Goal: Task Accomplishment & Management: Complete application form

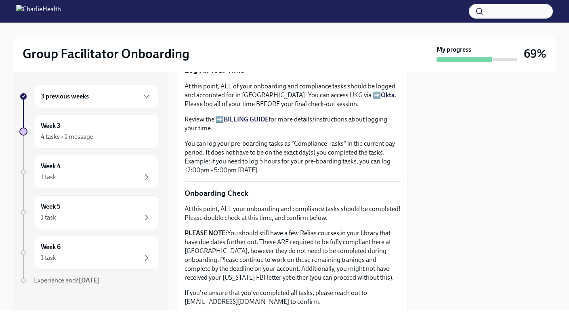
scroll to position [727, 0]
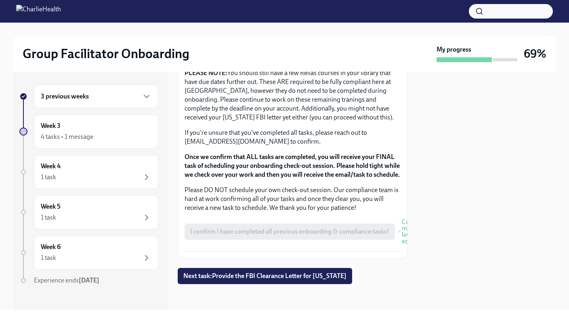
click at [410, 241] on div "3 previous weeks Week 3 4 tasks • 1 message Week 4 1 task Week 5 1 task Week 6 …" at bounding box center [284, 191] width 543 height 238
click at [266, 280] on button "Next task : Provide the FBI Clearance Letter for [US_STATE]" at bounding box center [265, 276] width 174 height 16
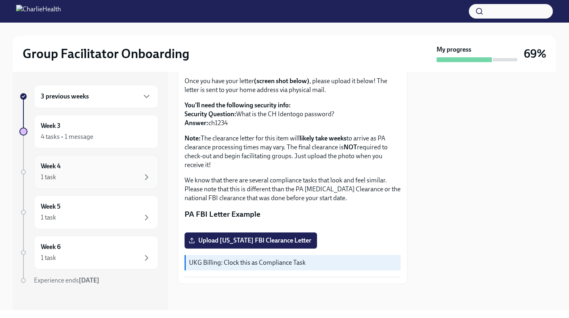
click at [72, 178] on div "1 task" at bounding box center [96, 177] width 111 height 10
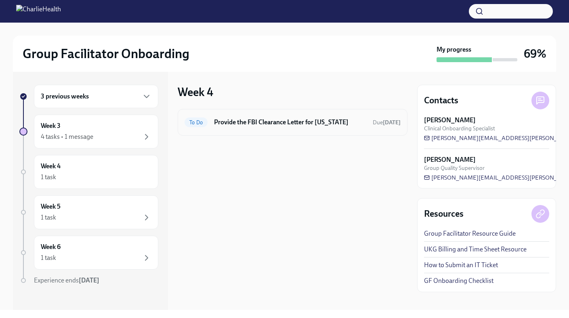
click at [248, 119] on h6 "Provide the FBI Clearance Letter for [US_STATE]" at bounding box center [290, 122] width 152 height 9
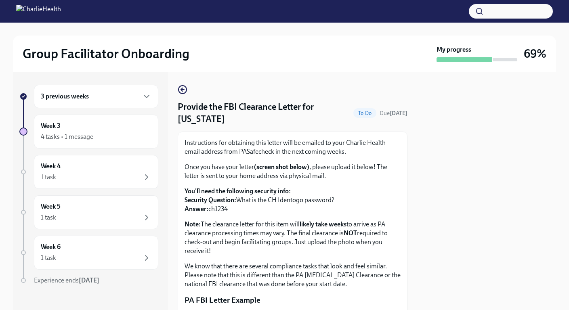
scroll to position [158, 0]
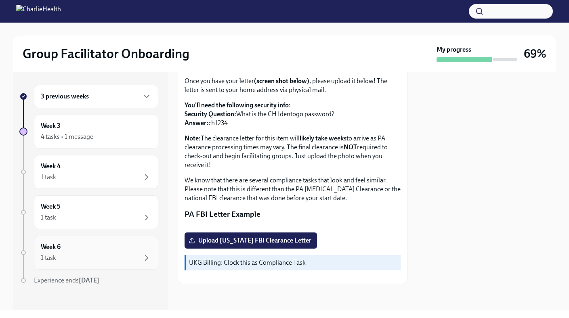
click at [89, 253] on div "1 task" at bounding box center [96, 258] width 111 height 10
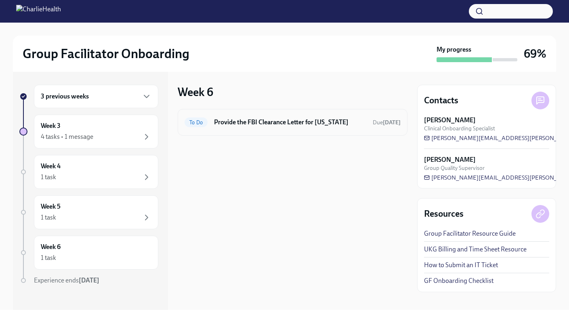
click at [298, 120] on h6 "Provide the FBI Clearance Letter for [US_STATE]" at bounding box center [290, 122] width 152 height 9
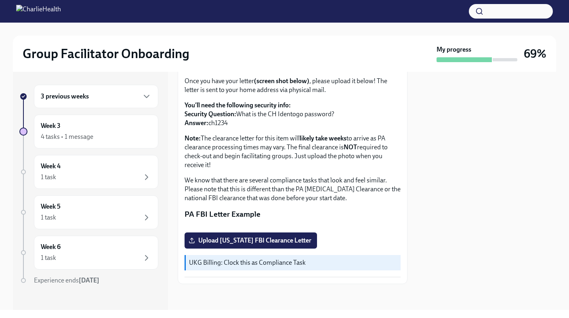
click at [117, 149] on div "3 previous weeks Week 3 4 tasks • 1 message Week 4 1 task Week 5 1 task Week 6 …" at bounding box center [88, 201] width 139 height 233
click at [117, 141] on div "4 tasks • 1 message" at bounding box center [96, 137] width 111 height 10
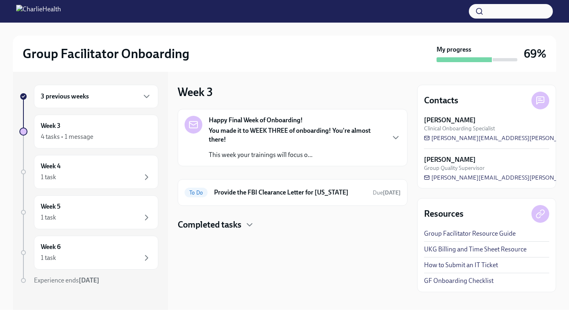
click at [220, 230] on h4 "Completed tasks" at bounding box center [210, 225] width 64 height 12
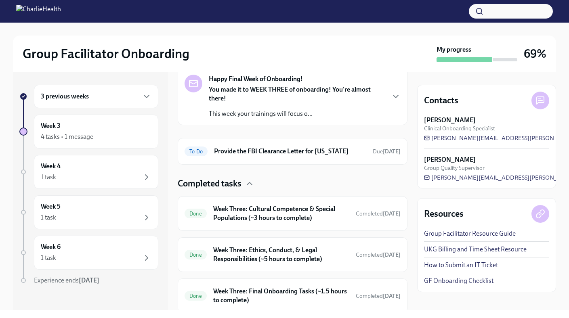
scroll to position [70, 0]
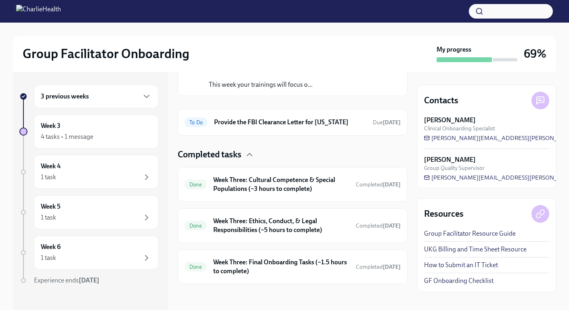
click at [226, 157] on h4 "Completed tasks" at bounding box center [210, 155] width 64 height 12
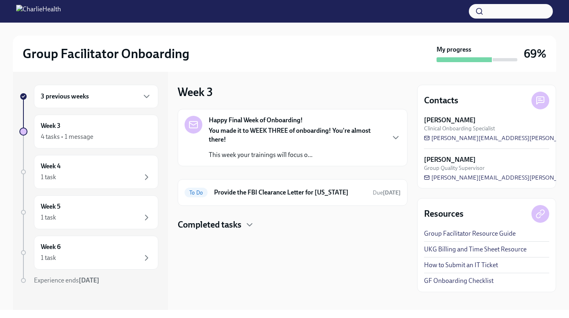
scroll to position [0, 0]
